Goal: Register for event/course

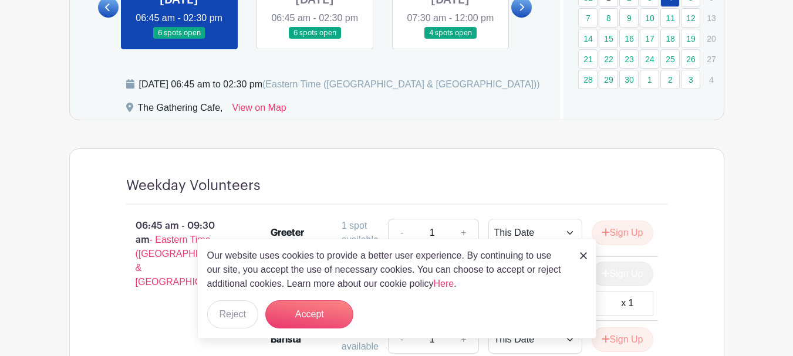
scroll to position [763, 0]
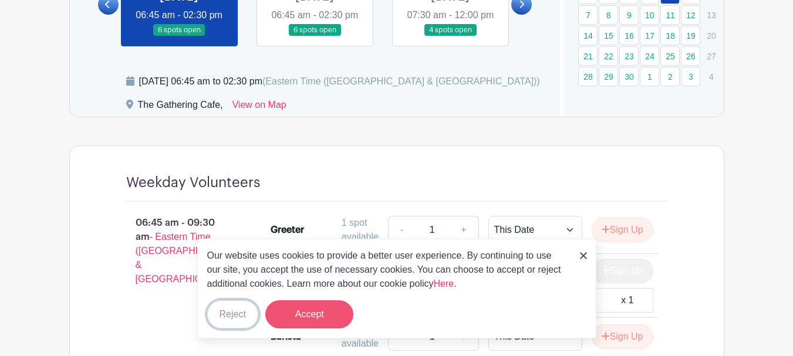
drag, startPoint x: 240, startPoint y: 312, endPoint x: 266, endPoint y: 309, distance: 25.9
click at [240, 312] on button "Reject" at bounding box center [232, 314] width 51 height 28
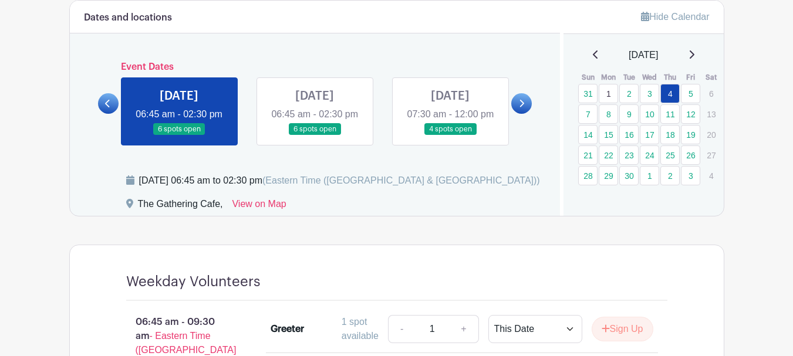
scroll to position [644, 0]
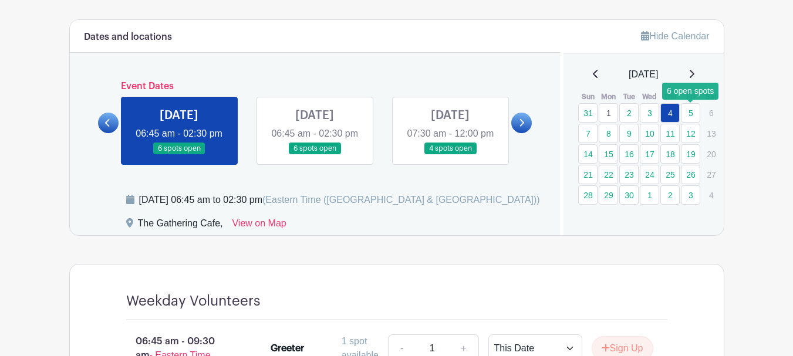
click at [692, 113] on link "5" at bounding box center [689, 112] width 19 height 19
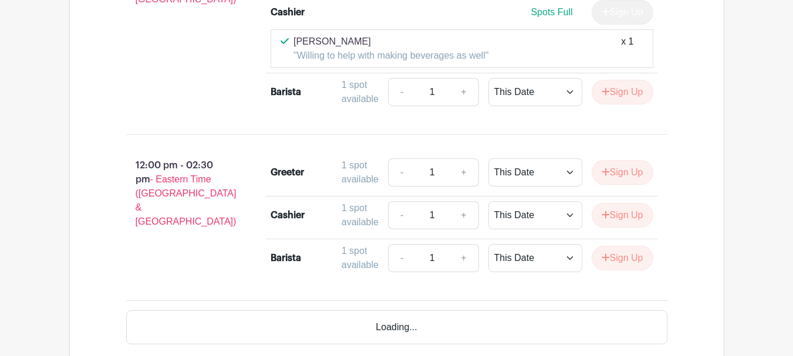
scroll to position [1231, 0]
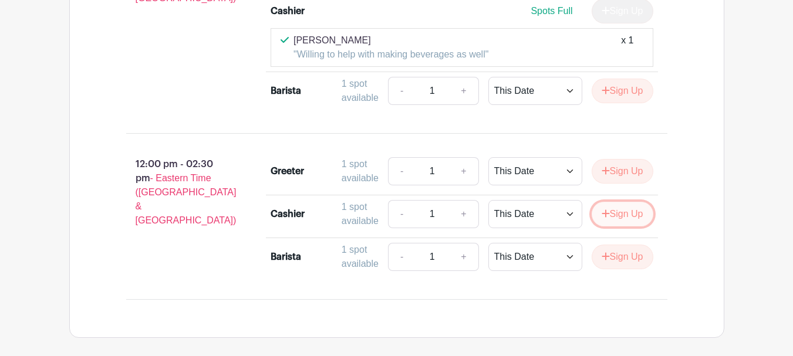
click at [629, 226] on button "Sign Up" at bounding box center [622, 214] width 62 height 25
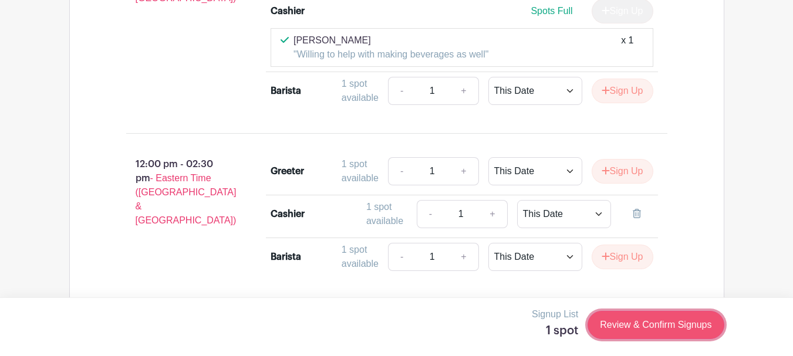
click at [659, 327] on link "Review & Confirm Signups" at bounding box center [655, 325] width 136 height 28
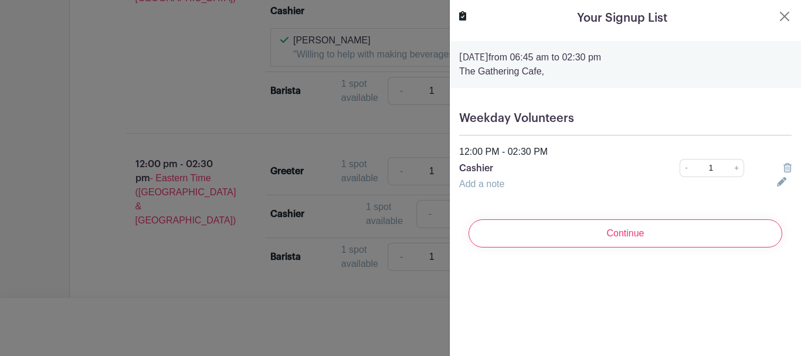
click at [488, 181] on link "Add a note" at bounding box center [481, 184] width 45 height 10
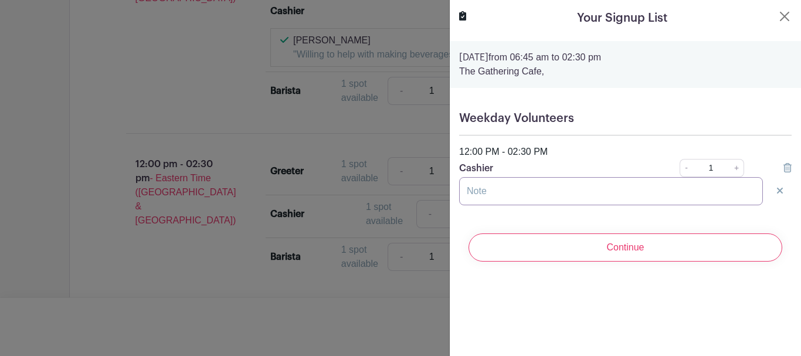
paste input "Willing to help with making beverages as well"
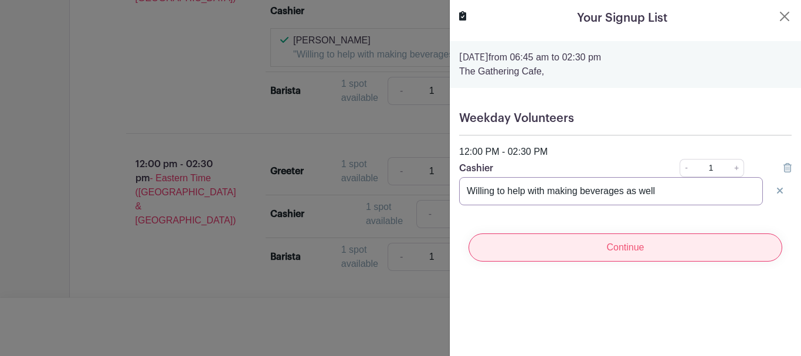
type input "Willing to help with making beverages as well"
click at [635, 249] on input "Continue" at bounding box center [626, 247] width 314 height 28
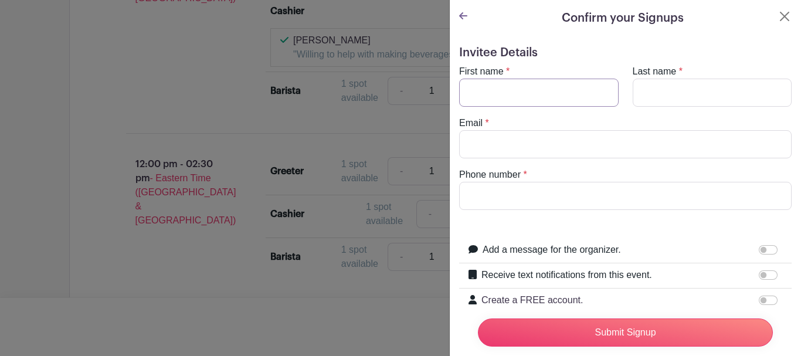
click at [519, 96] on input "First name" at bounding box center [539, 93] width 160 height 28
type input "Deb"
click at [673, 89] on input "Last name" at bounding box center [713, 93] width 160 height 28
type input "Boogaard"
click at [612, 135] on input "Email" at bounding box center [625, 144] width 333 height 28
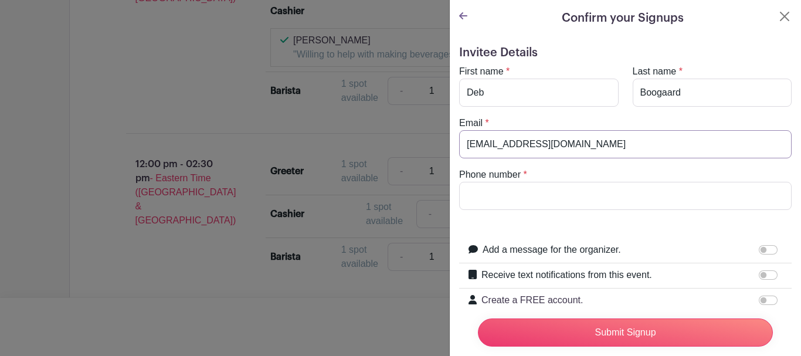
type input "[EMAIL_ADDRESS][DOMAIN_NAME]"
click at [547, 192] on input "Phone number" at bounding box center [625, 196] width 333 height 28
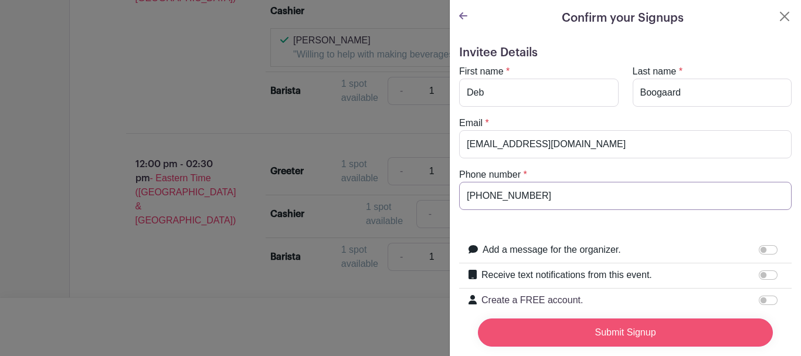
type input "[PHONE_NUMBER]"
click at [625, 323] on input "Submit Signup" at bounding box center [625, 333] width 295 height 28
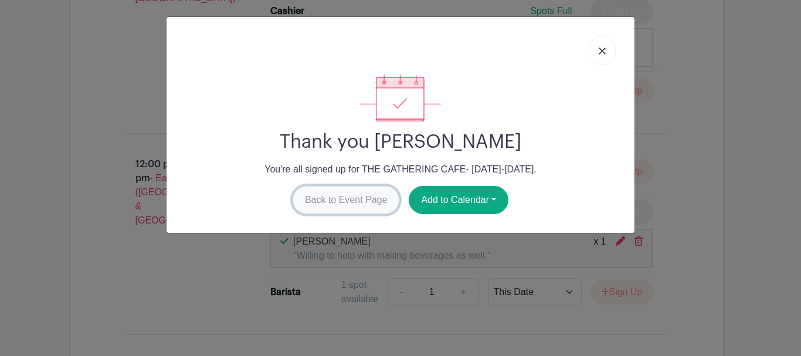
click at [330, 201] on link "Back to Event Page" at bounding box center [346, 200] width 107 height 28
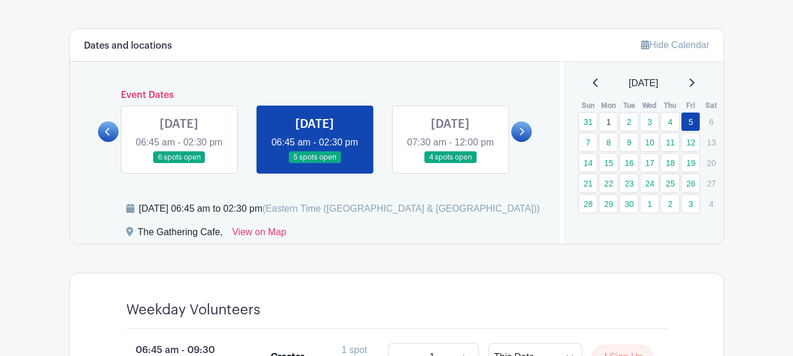
scroll to position [635, 0]
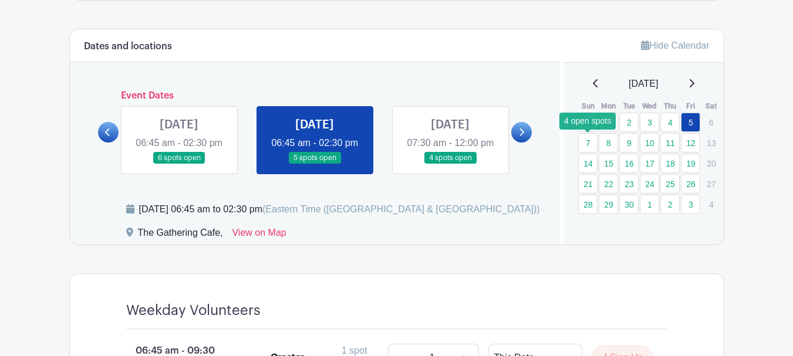
click at [592, 146] on link "7" at bounding box center [587, 142] width 19 height 19
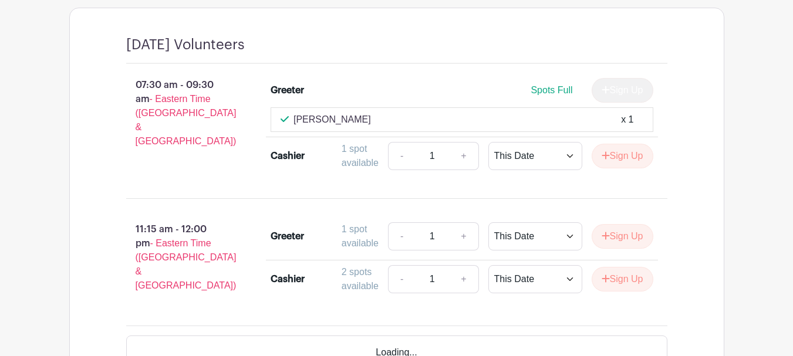
scroll to position [928, 0]
